Goal: Task Accomplishment & Management: Manage account settings

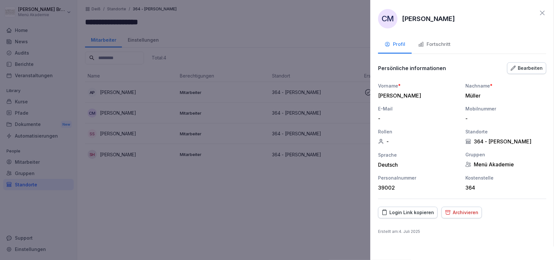
click at [96, 207] on div at bounding box center [277, 130] width 554 height 260
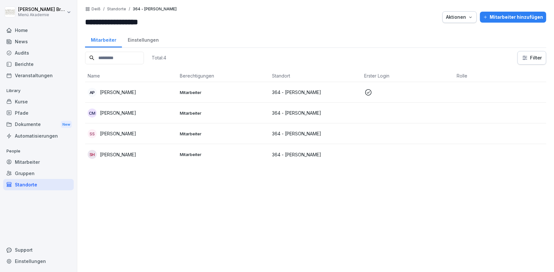
click at [38, 184] on div "Standorte" at bounding box center [38, 184] width 70 height 11
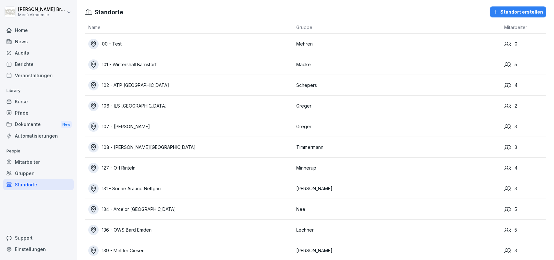
scroll to position [762, 0]
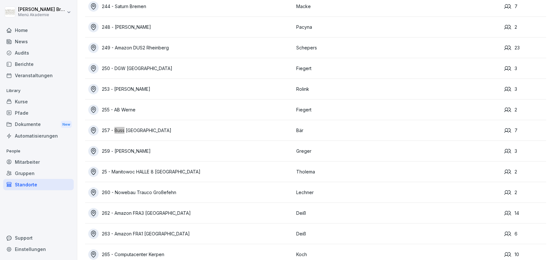
click at [142, 134] on div "257 - Buss [GEOGRAPHIC_DATA]" at bounding box center [190, 130] width 205 height 10
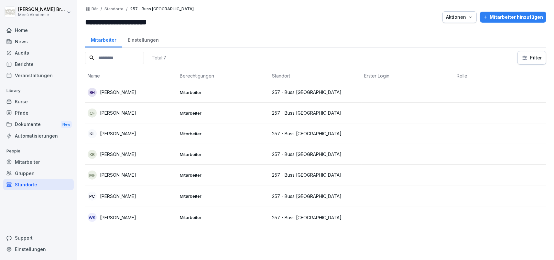
click at [129, 143] on td "KL [PERSON_NAME]" at bounding box center [131, 134] width 92 height 21
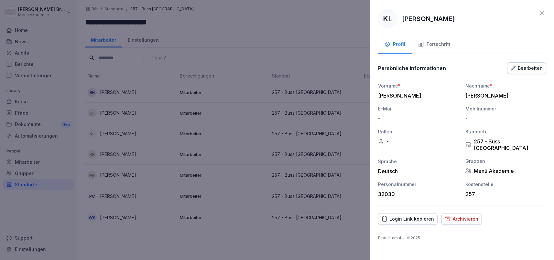
click at [232, 31] on div at bounding box center [277, 130] width 554 height 260
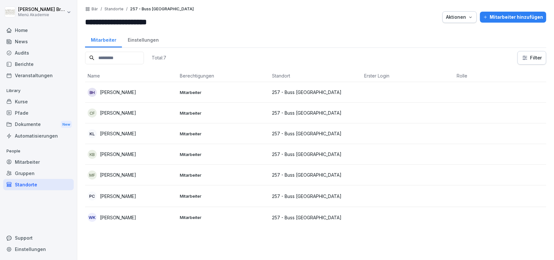
click at [499, 17] on div "Mitarbeiter hinzufügen" at bounding box center [513, 17] width 60 height 7
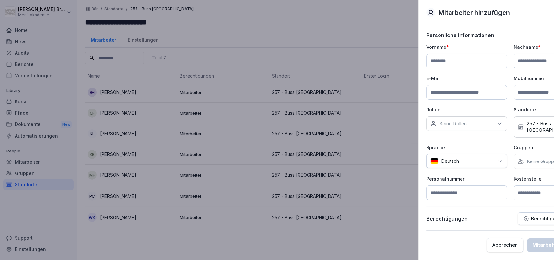
click at [300, 17] on div at bounding box center [277, 130] width 554 height 260
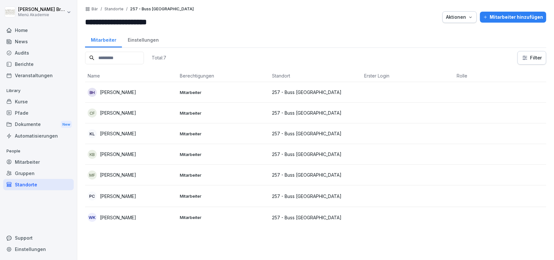
click at [509, 21] on button "Mitarbeiter hinzufügen" at bounding box center [513, 17] width 66 height 11
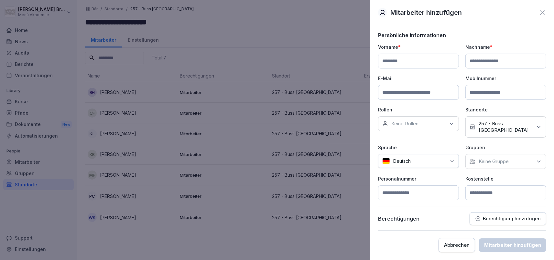
click at [408, 62] on input at bounding box center [418, 61] width 81 height 15
click at [416, 62] on input at bounding box center [418, 61] width 81 height 15
type input "*******"
type input "******"
click at [490, 124] on p "257 - Buss [GEOGRAPHIC_DATA]" at bounding box center [506, 127] width 54 height 13
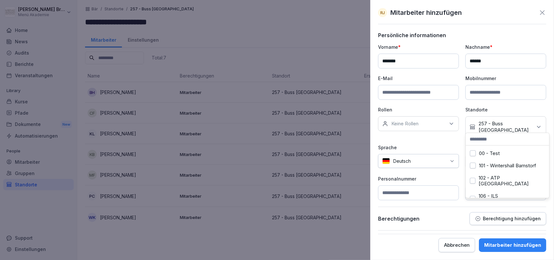
click at [499, 139] on input at bounding box center [507, 139] width 83 height 12
type input "*"
click at [443, 136] on div "Vorname * ******* Nachname * ****** E-Mail Mobilnummer Rollen Keine Rollen Stan…" at bounding box center [462, 122] width 168 height 157
click at [493, 158] on p "Keine Gruppe" at bounding box center [494, 161] width 30 height 6
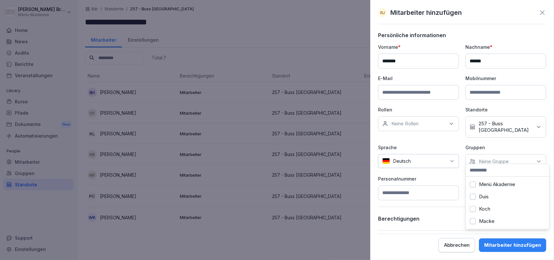
click at [495, 183] on label "Menü Akademie" at bounding box center [497, 185] width 36 height 6
click at [446, 176] on p "Personalnummer" at bounding box center [418, 179] width 81 height 7
click at [502, 189] on input at bounding box center [505, 193] width 81 height 15
type input "***"
click at [528, 246] on div "Mitarbeiter hinzufügen" at bounding box center [512, 245] width 57 height 7
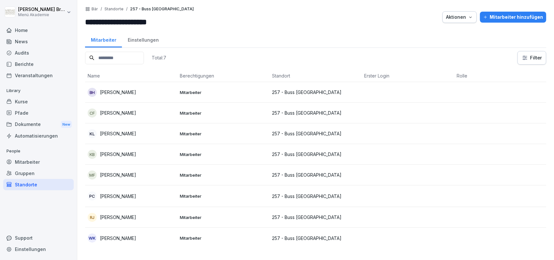
click at [111, 214] on p "[PERSON_NAME]" at bounding box center [118, 217] width 36 height 7
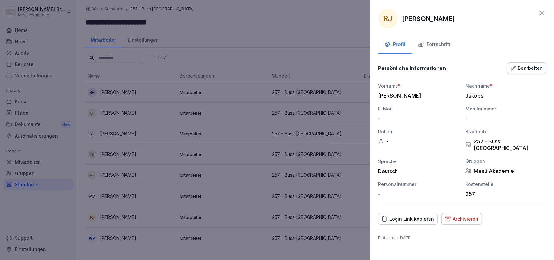
click at [414, 216] on div "Login Link kopieren" at bounding box center [408, 219] width 52 height 7
click at [546, 13] on icon at bounding box center [542, 13] width 8 height 8
